Goal: Task Accomplishment & Management: Complete application form

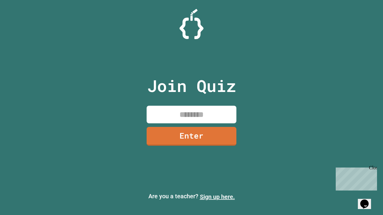
click at [217, 197] on link "Sign up here." at bounding box center [217, 196] width 35 height 7
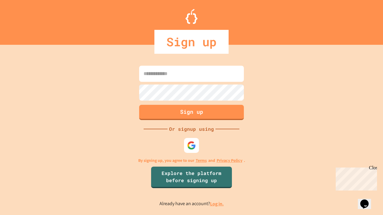
click at [217, 204] on link "Log in." at bounding box center [217, 204] width 14 height 6
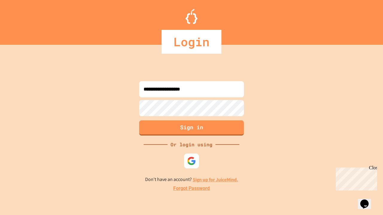
type input "**********"
